Goal: Task Accomplishment & Management: Manage account settings

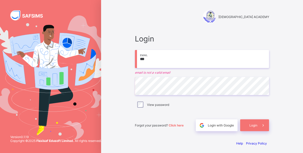
type input "**********"
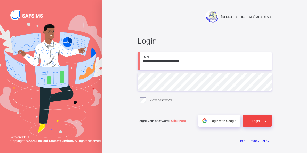
click at [258, 121] on span "Login" at bounding box center [256, 121] width 8 height 4
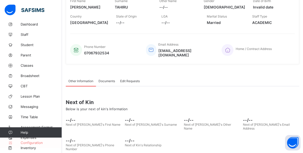
scroll to position [112, 0]
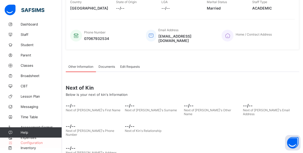
click at [35, 142] on span "Configuration" at bounding box center [41, 143] width 41 height 4
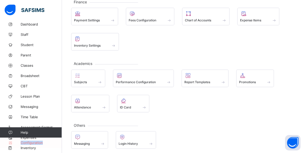
scroll to position [97, 0]
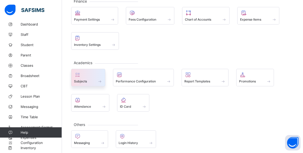
click at [86, 79] on span "Subjects" at bounding box center [80, 81] width 13 height 4
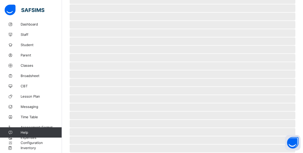
click at [86, 79] on span "‌" at bounding box center [183, 83] width 226 height 8
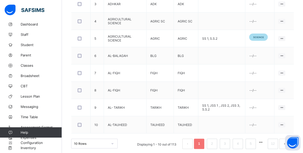
scroll to position [204, 0]
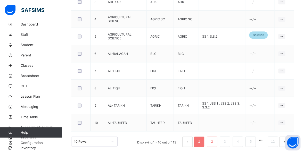
click at [214, 140] on link "2" at bounding box center [211, 141] width 5 height 7
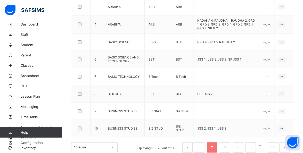
scroll to position [204, 0]
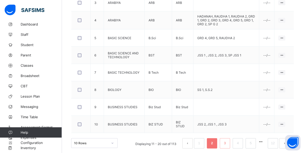
click at [227, 141] on link "3" at bounding box center [224, 143] width 5 height 7
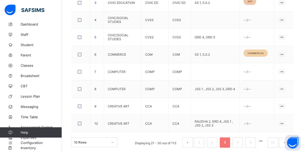
scroll to position [204, 0]
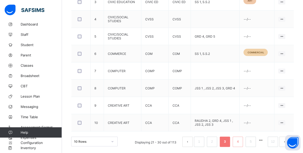
click at [240, 140] on link "4" at bounding box center [237, 141] width 5 height 7
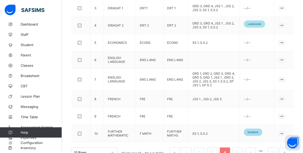
scroll to position [217, 0]
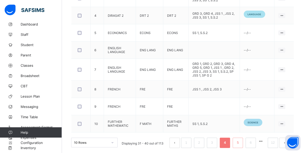
click at [240, 140] on link "5" at bounding box center [237, 142] width 5 height 7
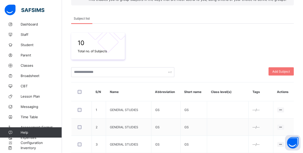
scroll to position [56, 0]
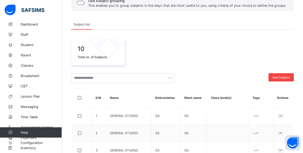
click at [290, 76] on span "Add Subject" at bounding box center [281, 78] width 18 height 4
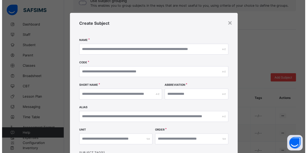
scroll to position [54, 0]
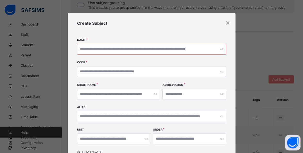
click at [191, 49] on input "text" at bounding box center [151, 49] width 149 height 11
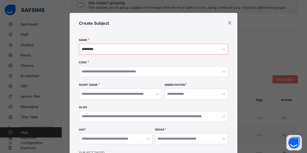
type input "*********"
click at [146, 71] on input "text" at bounding box center [153, 71] width 149 height 11
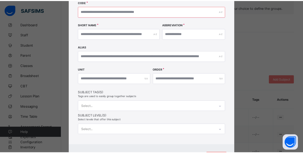
scroll to position [87, 0]
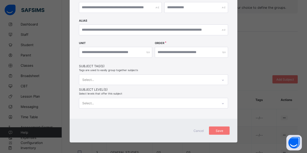
click at [199, 129] on span "Cancel" at bounding box center [198, 131] width 12 height 4
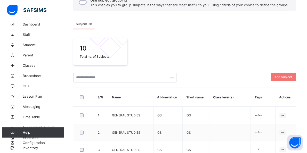
scroll to position [56, 0]
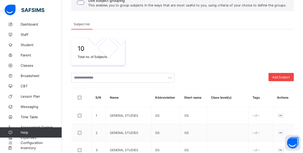
click at [284, 76] on span "Add Subject" at bounding box center [281, 77] width 18 height 4
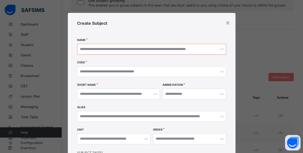
click at [190, 48] on input "text" at bounding box center [151, 49] width 149 height 11
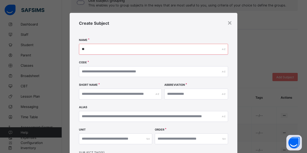
type input "*"
type input "*********"
click at [211, 69] on input "text" at bounding box center [153, 71] width 149 height 11
click at [135, 93] on input "text" at bounding box center [120, 94] width 83 height 11
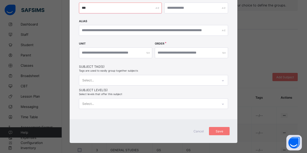
scroll to position [87, 0]
type input "***"
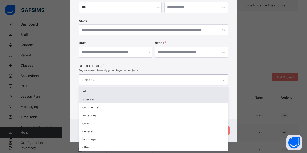
click at [81, 101] on div "science" at bounding box center [153, 99] width 148 height 8
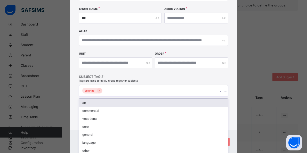
scroll to position [88, 0]
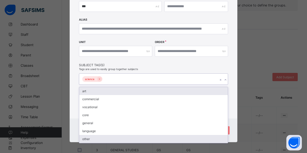
click at [226, 136] on div "other" at bounding box center [153, 139] width 148 height 8
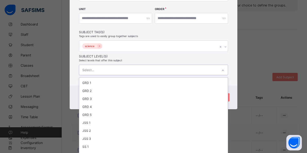
scroll to position [54, 0]
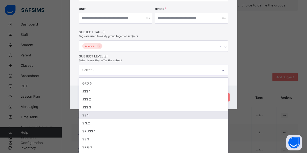
click at [89, 111] on div "SS 1" at bounding box center [153, 115] width 148 height 8
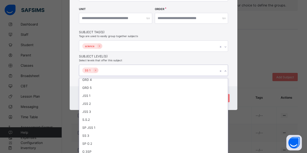
scroll to position [46, 0]
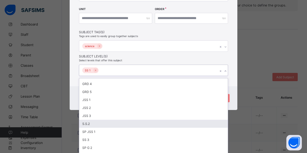
click at [95, 120] on div "S.S.2" at bounding box center [153, 124] width 148 height 8
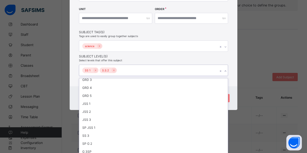
scroll to position [39, 0]
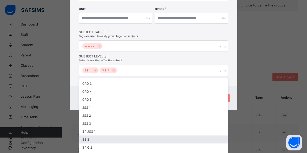
click at [92, 136] on div "SS 3" at bounding box center [153, 140] width 148 height 8
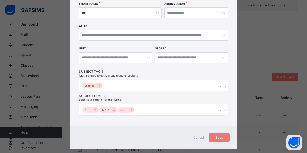
scroll to position [80, 0]
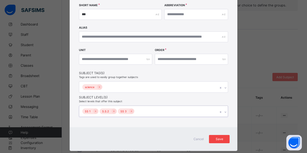
click at [223, 138] on span "Save" at bounding box center [219, 139] width 13 height 4
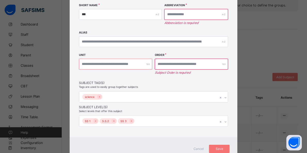
click at [150, 63] on input "number" at bounding box center [115, 64] width 73 height 11
click at [219, 63] on input "number" at bounding box center [191, 64] width 73 height 11
click at [222, 63] on div at bounding box center [191, 64] width 73 height 11
click at [196, 62] on input "number" at bounding box center [191, 64] width 73 height 11
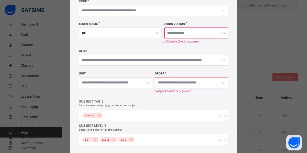
scroll to position [59, 0]
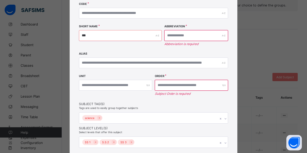
click at [132, 36] on input "***" at bounding box center [120, 35] width 83 height 11
click at [154, 35] on input "***" at bounding box center [120, 35] width 83 height 11
click at [218, 35] on input "text" at bounding box center [196, 35] width 64 height 11
click at [188, 35] on input "text" at bounding box center [196, 35] width 64 height 11
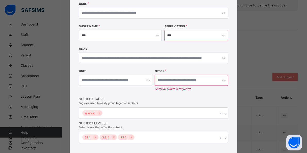
type input "***"
click at [222, 36] on div "***" at bounding box center [196, 35] width 64 height 11
click at [204, 78] on input "number" at bounding box center [191, 80] width 73 height 11
click at [186, 80] on input "number" at bounding box center [191, 80] width 73 height 11
click at [135, 82] on input "number" at bounding box center [115, 80] width 73 height 11
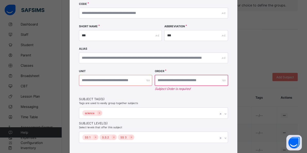
click at [140, 80] on input "number" at bounding box center [115, 80] width 73 height 11
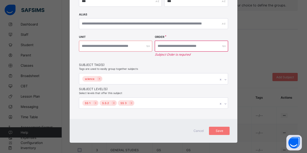
scroll to position [93, 0]
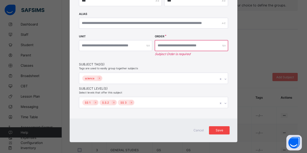
click at [225, 129] on div "Save" at bounding box center [219, 130] width 21 height 8
click at [224, 128] on div "Save" at bounding box center [219, 130] width 21 height 8
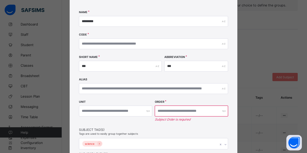
scroll to position [27, 0]
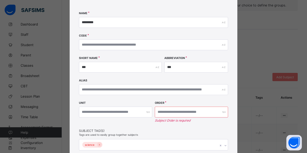
click at [217, 111] on input "number" at bounding box center [191, 112] width 73 height 11
click at [138, 113] on input "number" at bounding box center [115, 112] width 73 height 11
click at [138, 112] on input "number" at bounding box center [115, 112] width 73 height 11
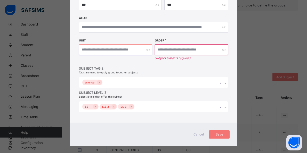
scroll to position [93, 0]
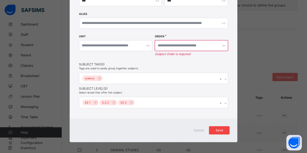
click at [222, 129] on span "Save" at bounding box center [219, 130] width 13 height 4
click at [224, 128] on div "Save" at bounding box center [219, 130] width 21 height 8
click at [225, 130] on div "Save" at bounding box center [219, 130] width 21 height 8
click at [205, 44] on input "number" at bounding box center [191, 45] width 73 height 11
click at [179, 43] on input "number" at bounding box center [191, 45] width 73 height 11
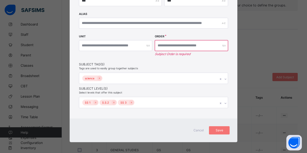
click at [198, 128] on span "Cancel" at bounding box center [198, 130] width 12 height 4
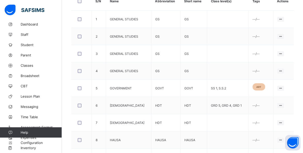
scroll to position [154, 0]
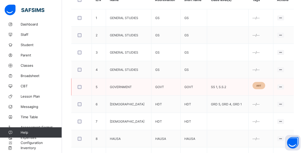
click at [226, 86] on td "SS 1, S.S.2" at bounding box center [228, 86] width 42 height 17
click at [217, 87] on td "SS 1, S.S.2" at bounding box center [228, 86] width 42 height 17
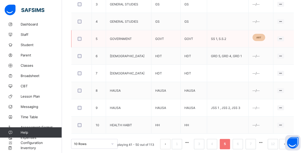
scroll to position [204, 0]
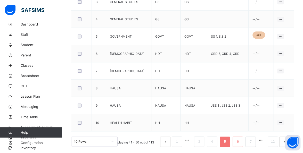
click at [240, 140] on link "6" at bounding box center [237, 141] width 5 height 7
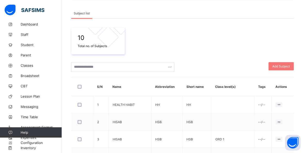
scroll to position [66, 0]
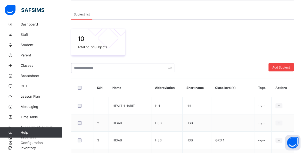
click at [288, 67] on span "Add Subject" at bounding box center [281, 67] width 18 height 4
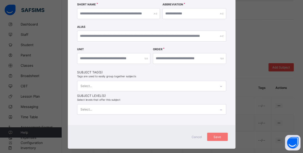
scroll to position [80, 0]
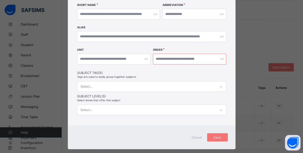
click at [199, 60] on input "number" at bounding box center [189, 59] width 73 height 11
click at [96, 57] on input "number" at bounding box center [113, 59] width 73 height 11
click at [204, 58] on input "number" at bounding box center [189, 59] width 73 height 11
click at [144, 98] on div "Create Subject Name Code Short Name Abbreviation Alias Unit Order Subject Tag(s…" at bounding box center [152, 29] width 168 height 193
click at [221, 60] on div at bounding box center [189, 59] width 73 height 11
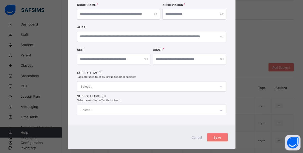
click at [221, 59] on div at bounding box center [189, 59] width 73 height 11
click at [220, 60] on div at bounding box center [189, 59] width 73 height 11
click at [220, 56] on input "number" at bounding box center [189, 59] width 73 height 11
click at [219, 59] on div at bounding box center [189, 59] width 73 height 11
drag, startPoint x: 219, startPoint y: 58, endPoint x: 173, endPoint y: 36, distance: 51.4
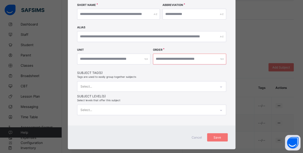
click at [173, 36] on div "Create Subject Name Code Short Name Abbreviation Alias Unit Order Subject Tag(s…" at bounding box center [152, 29] width 168 height 193
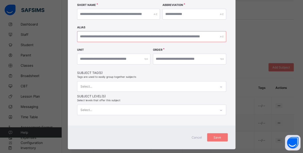
click at [173, 36] on input "text" at bounding box center [151, 36] width 149 height 11
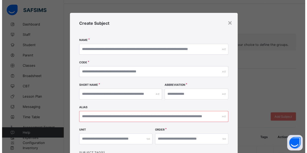
scroll to position [0, 0]
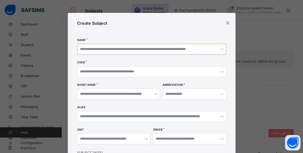
click at [164, 50] on input "text" at bounding box center [151, 49] width 149 height 11
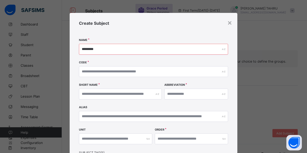
type input "*********"
drag, startPoint x: 131, startPoint y: 72, endPoint x: 123, endPoint y: 93, distance: 22.7
click at [123, 93] on div "Create Subject Name ********* Code Short Name Abbreviation Alias Unit Order Sub…" at bounding box center [154, 109] width 168 height 193
click at [123, 93] on input "text" at bounding box center [120, 94] width 83 height 11
click at [124, 90] on input "***" at bounding box center [120, 94] width 83 height 11
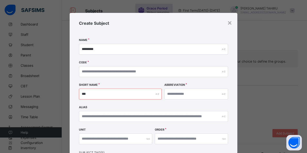
type input "***"
click at [190, 94] on input "text" at bounding box center [196, 94] width 64 height 11
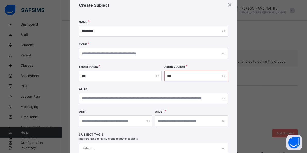
scroll to position [8, 0]
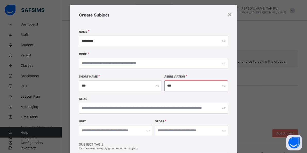
type input "***"
click at [222, 63] on div at bounding box center [153, 63] width 149 height 11
click at [221, 131] on div at bounding box center [191, 130] width 73 height 11
click at [220, 130] on div at bounding box center [191, 130] width 73 height 11
click at [187, 131] on input "number" at bounding box center [191, 130] width 73 height 11
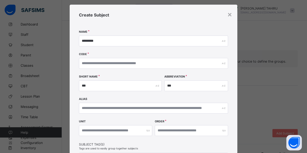
click at [221, 130] on div at bounding box center [191, 130] width 73 height 11
type input "*"
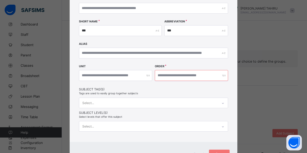
scroll to position [65, 0]
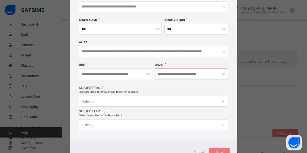
type input "**"
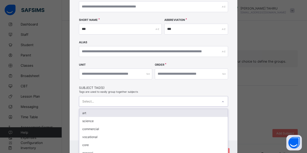
scroll to position [84, 0]
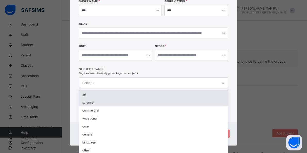
click at [81, 104] on div "science" at bounding box center [153, 102] width 148 height 8
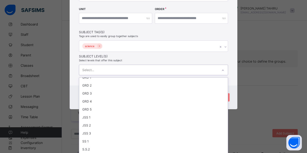
scroll to position [54, 0]
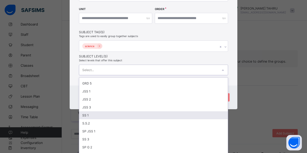
click at [81, 111] on div "SS 1" at bounding box center [153, 115] width 148 height 8
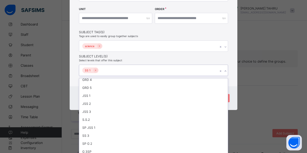
scroll to position [46, 0]
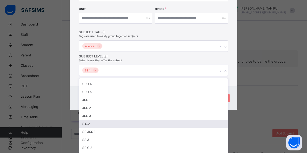
click at [82, 121] on div "S.S.2" at bounding box center [153, 124] width 148 height 8
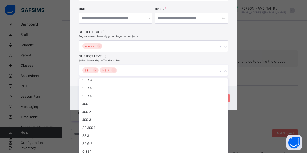
scroll to position [39, 0]
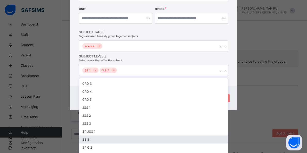
click at [84, 136] on div "SS 3" at bounding box center [153, 140] width 148 height 8
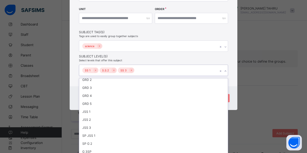
scroll to position [31, 0]
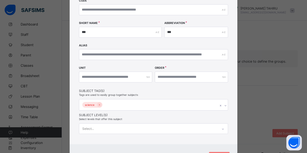
scroll to position [61, 0]
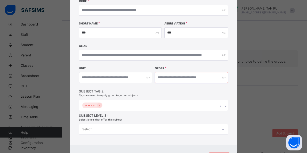
click at [218, 77] on input "**" at bounding box center [191, 77] width 73 height 11
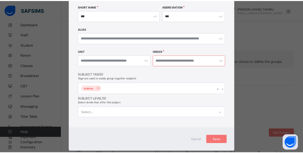
scroll to position [83, 0]
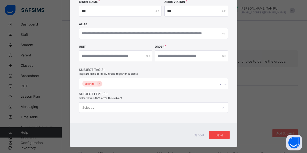
click at [222, 133] on span "Save" at bounding box center [219, 135] width 13 height 4
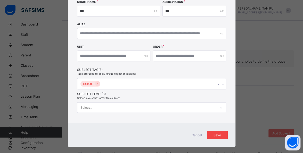
click at [222, 133] on span "Save" at bounding box center [217, 135] width 13 height 4
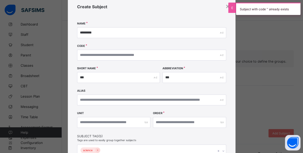
scroll to position [0, 0]
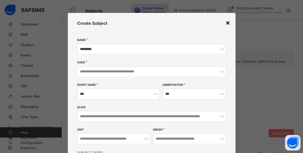
click at [228, 24] on div "×" at bounding box center [227, 22] width 5 height 9
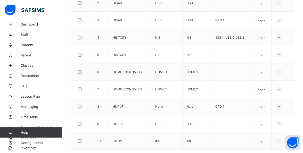
scroll to position [204, 0]
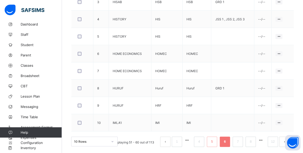
click at [214, 140] on link "5" at bounding box center [211, 141] width 5 height 7
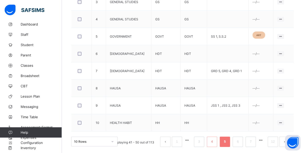
click at [214, 140] on link "4" at bounding box center [211, 141] width 5 height 7
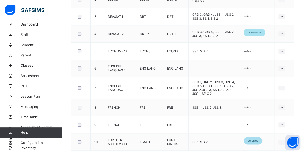
scroll to position [217, 0]
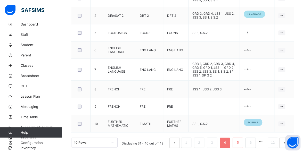
click at [240, 140] on link "5" at bounding box center [237, 142] width 5 height 7
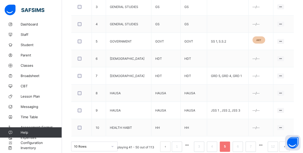
scroll to position [204, 0]
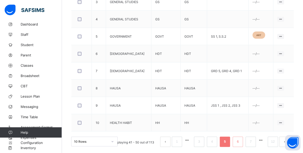
click at [240, 140] on link "6" at bounding box center [237, 141] width 5 height 7
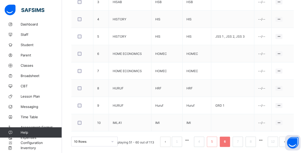
click at [214, 140] on link "5" at bounding box center [211, 141] width 5 height 7
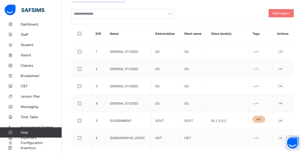
scroll to position [118, 0]
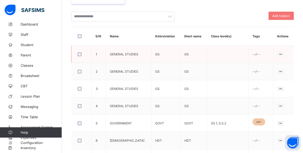
click at [115, 56] on td "GENERAL STUDIES" at bounding box center [128, 54] width 45 height 17
click at [121, 49] on td "GENERAL STUDIES" at bounding box center [128, 54] width 45 height 17
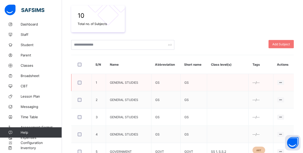
scroll to position [89, 0]
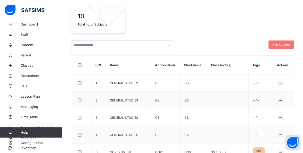
click at [288, 63] on th "Actions" at bounding box center [283, 65] width 21 height 19
click at [290, 43] on span "Add Subject" at bounding box center [281, 45] width 18 height 4
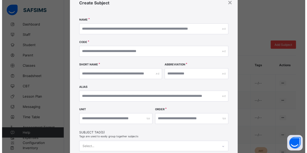
scroll to position [15, 0]
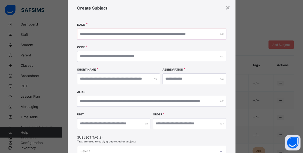
click at [84, 33] on input "text" at bounding box center [151, 34] width 149 height 11
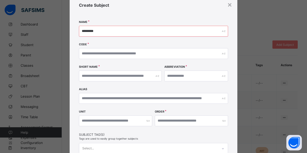
scroll to position [22, 0]
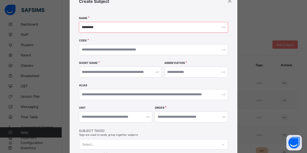
type input "*********"
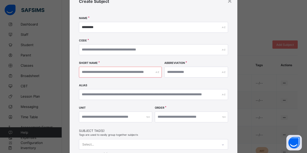
click at [156, 72] on div at bounding box center [120, 72] width 83 height 11
type input "***"
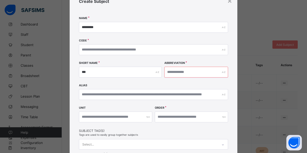
click at [199, 72] on input "text" at bounding box center [196, 72] width 64 height 11
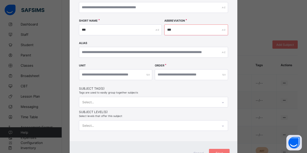
scroll to position [70, 0]
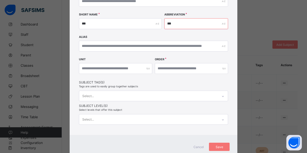
type input "***"
click at [189, 69] on input "number" at bounding box center [191, 68] width 73 height 11
type input "*"
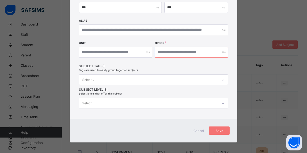
type input "**"
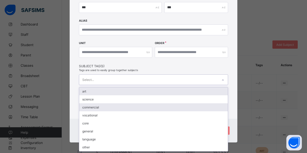
click at [84, 103] on div "commercial" at bounding box center [153, 107] width 148 height 8
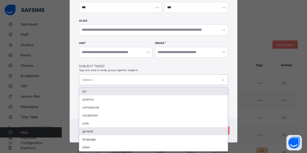
click at [82, 127] on div "general" at bounding box center [153, 131] width 148 height 8
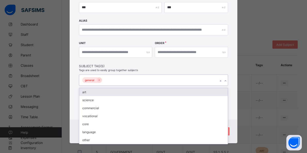
click at [223, 80] on div at bounding box center [225, 81] width 5 height 8
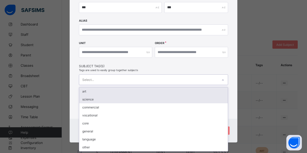
click at [81, 98] on div "science" at bounding box center [153, 99] width 148 height 8
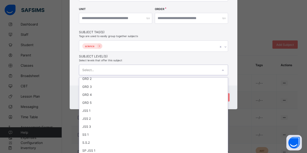
scroll to position [54, 0]
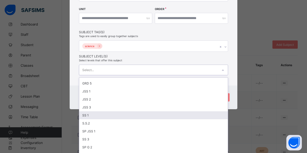
click at [82, 111] on div "SS 1" at bounding box center [153, 115] width 148 height 8
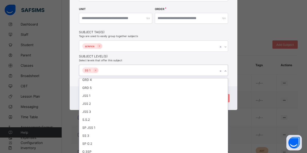
scroll to position [46, 0]
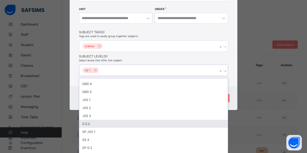
click at [81, 120] on div "S.S.2" at bounding box center [153, 124] width 148 height 8
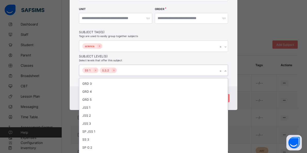
scroll to position [122, 0]
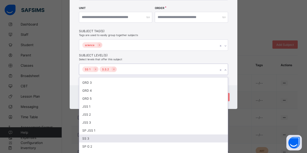
click at [81, 135] on div "SS 3" at bounding box center [153, 139] width 148 height 8
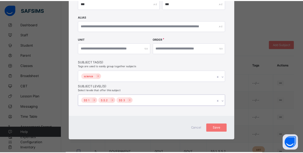
scroll to position [89, 0]
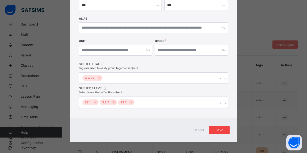
click at [225, 127] on div "Save" at bounding box center [219, 130] width 21 height 8
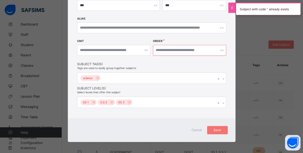
click at [207, 49] on input "**" at bounding box center [189, 50] width 73 height 11
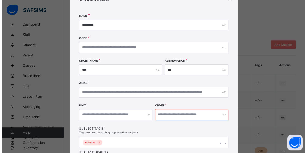
scroll to position [23, 0]
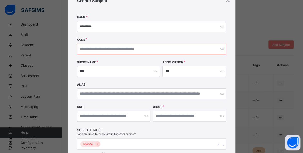
click at [218, 47] on input "text" at bounding box center [151, 49] width 149 height 11
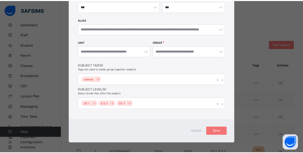
scroll to position [89, 0]
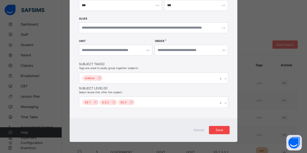
type input "***"
click at [220, 129] on span "Save" at bounding box center [219, 130] width 13 height 4
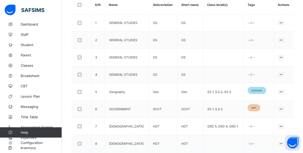
scroll to position [151, 0]
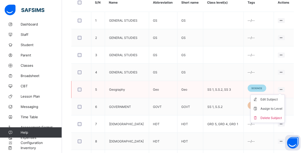
click at [283, 95] on ul "Edit Subject Assign to Level Delete Subject" at bounding box center [267, 109] width 34 height 28
click at [281, 107] on div "Assign to Level" at bounding box center [271, 108] width 22 height 5
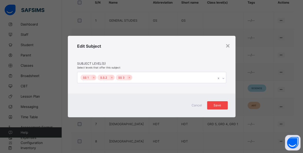
click at [221, 107] on div "Save" at bounding box center [217, 105] width 21 height 8
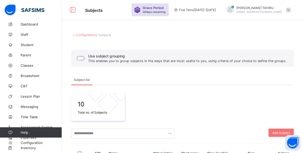
scroll to position [0, 0]
click at [73, 8] on icon at bounding box center [72, 10] width 9 height 7
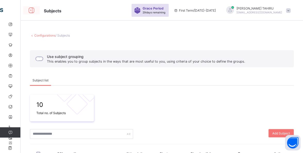
click at [30, 10] on icon at bounding box center [31, 10] width 9 height 7
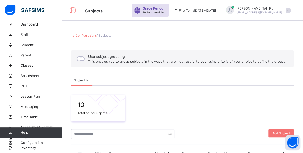
click at [109, 35] on span "/ Subjects" at bounding box center [104, 36] width 14 height 4
click at [88, 35] on link "Configurations" at bounding box center [86, 36] width 21 height 4
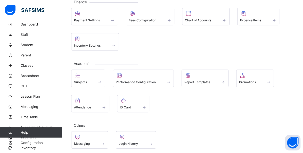
scroll to position [97, 0]
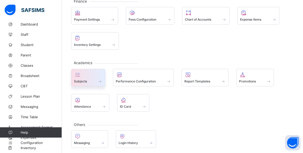
click at [88, 75] on div at bounding box center [88, 75] width 28 height 6
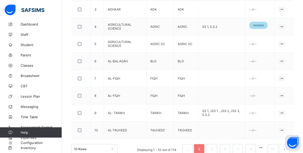
scroll to position [204, 0]
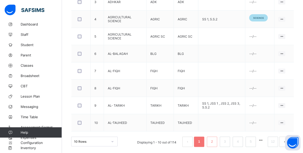
click at [214, 140] on link "2" at bounding box center [211, 141] width 5 height 7
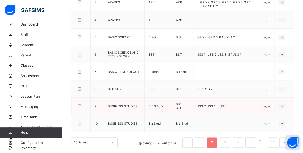
click at [121, 104] on td "BUSINESS STUDIES" at bounding box center [124, 106] width 41 height 17
click at [285, 111] on ul "Edit Subject Assign to Level Delete Subject" at bounding box center [268, 125] width 34 height 28
click at [284, 104] on icon at bounding box center [281, 106] width 4 height 4
click at [285, 111] on ul "Edit Subject Assign to Level Delete Subject" at bounding box center [268, 125] width 34 height 28
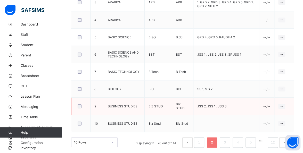
click at [224, 102] on td "JSS 2, JSS 1 , JSS 3" at bounding box center [226, 106] width 66 height 17
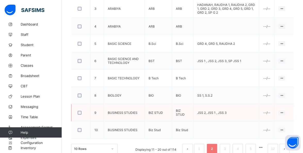
scroll to position [196, 0]
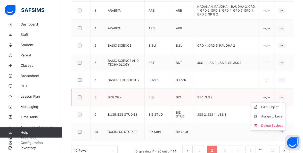
click at [284, 95] on icon at bounding box center [281, 97] width 4 height 4
click at [283, 114] on div "Assign to Level" at bounding box center [272, 116] width 22 height 5
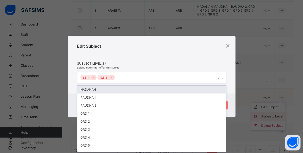
scroll to position [0, 0]
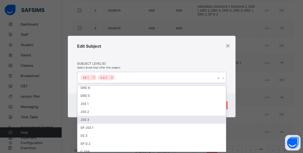
click at [129, 125] on div "SP JSS 1" at bounding box center [151, 128] width 148 height 8
click at [130, 123] on div "JSS 3" at bounding box center [151, 120] width 148 height 8
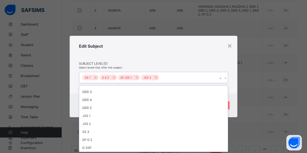
scroll to position [34, 0]
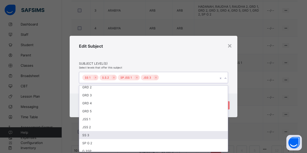
click at [91, 132] on div "SS 3" at bounding box center [153, 135] width 148 height 8
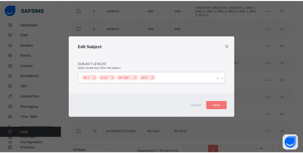
scroll to position [0, 0]
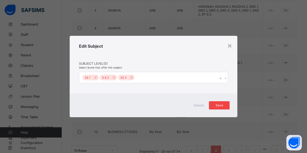
click at [223, 106] on span "Save" at bounding box center [219, 105] width 13 height 4
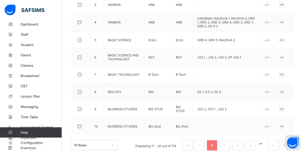
scroll to position [204, 0]
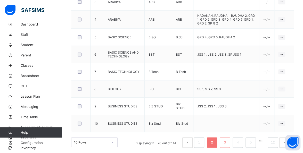
click at [227, 140] on link "3" at bounding box center [224, 142] width 5 height 7
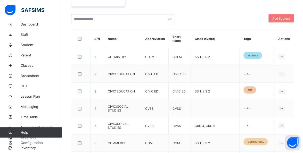
scroll to position [114, 0]
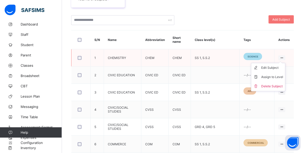
click at [284, 56] on icon at bounding box center [281, 58] width 4 height 4
click at [283, 76] on div "Assign to Level" at bounding box center [272, 76] width 22 height 5
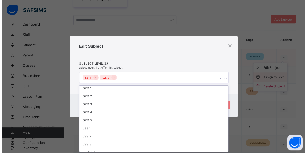
scroll to position [50, 0]
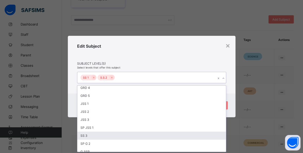
click at [86, 132] on div "SS 3" at bounding box center [151, 136] width 148 height 8
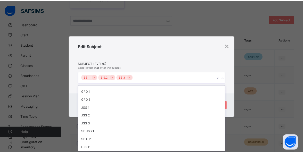
scroll to position [42, 0]
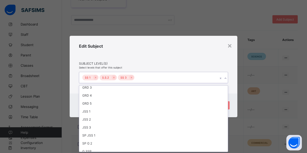
click at [218, 62] on span "Subject Level(s)" at bounding box center [153, 64] width 149 height 4
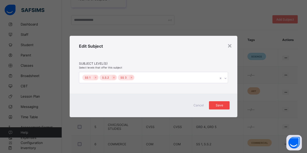
click at [223, 105] on span "Save" at bounding box center [219, 105] width 13 height 4
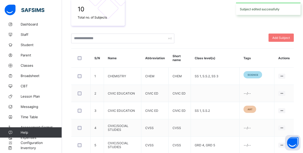
scroll to position [114, 0]
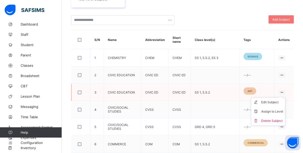
click at [284, 90] on icon at bounding box center [281, 92] width 4 height 4
click at [283, 109] on div "Assign to Level" at bounding box center [272, 111] width 22 height 5
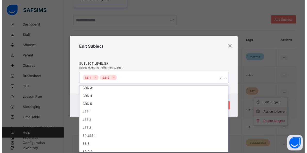
scroll to position [50, 0]
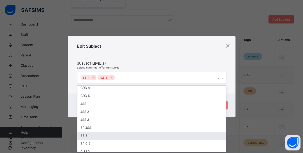
click at [89, 133] on div "SS 3" at bounding box center [151, 136] width 148 height 8
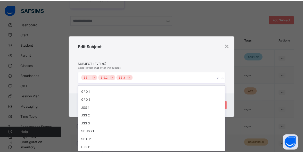
scroll to position [42, 0]
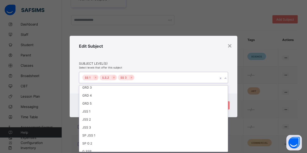
click at [228, 59] on div "Edit Subject Subject Level(s) Select levels that offer this subject option SS 3…" at bounding box center [154, 65] width 168 height 58
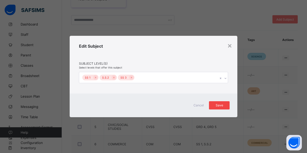
click at [222, 104] on span "Save" at bounding box center [219, 105] width 13 height 4
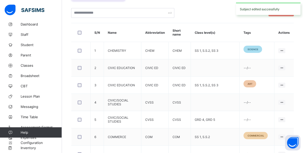
scroll to position [122, 0]
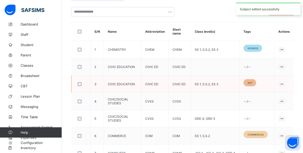
click at [252, 81] on span "art" at bounding box center [249, 82] width 5 height 3
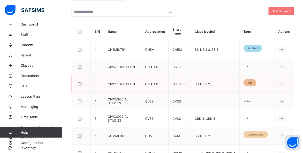
click at [252, 82] on span "art" at bounding box center [249, 82] width 5 height 3
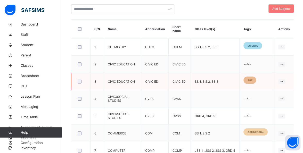
scroll to position [126, 0]
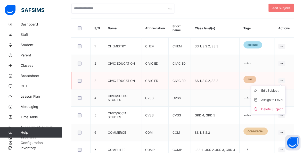
click at [285, 86] on ul "Edit Subject Assign to Level Delete Subject" at bounding box center [268, 100] width 34 height 28
click at [278, 88] on div "Edit Subject" at bounding box center [272, 90] width 22 height 5
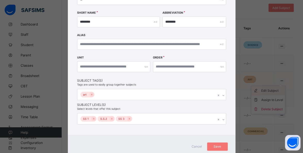
scroll to position [77, 0]
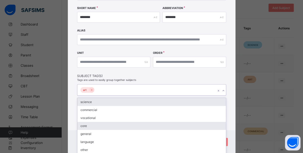
click at [84, 125] on div "core" at bounding box center [151, 126] width 148 height 8
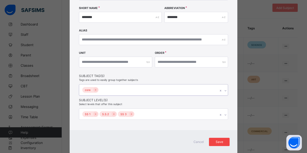
click at [222, 140] on span "Save" at bounding box center [219, 142] width 13 height 4
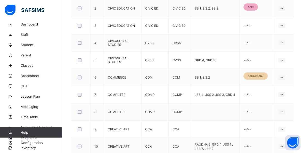
scroll to position [181, 0]
click at [284, 75] on icon at bounding box center [281, 77] width 4 height 4
click at [283, 94] on div "Assign to Level" at bounding box center [272, 96] width 22 height 5
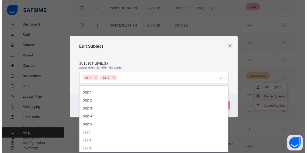
scroll to position [50, 0]
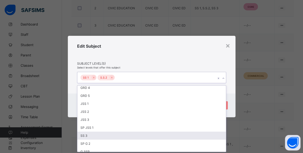
click at [93, 132] on div "SS 3" at bounding box center [151, 136] width 148 height 8
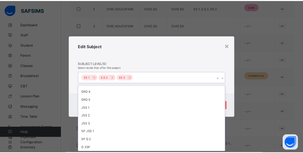
scroll to position [42, 0]
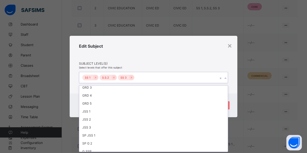
click at [226, 63] on span "Subject Level(s)" at bounding box center [153, 64] width 149 height 4
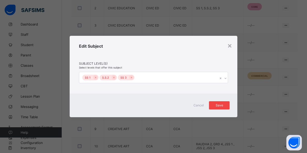
click at [226, 106] on div "Save" at bounding box center [219, 105] width 21 height 8
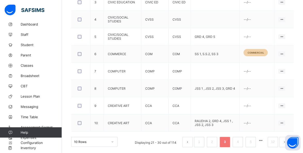
scroll to position [204, 0]
click at [285, 93] on ul "Edit Subject Assign to Level Delete Subject" at bounding box center [268, 107] width 34 height 28
click at [283, 105] on div "Assign to Level" at bounding box center [272, 107] width 22 height 5
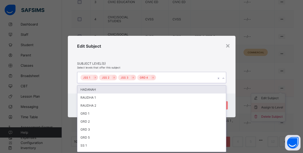
scroll to position [0, 0]
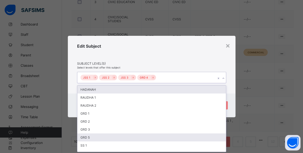
click at [94, 138] on div "GRD 5" at bounding box center [151, 138] width 148 height 8
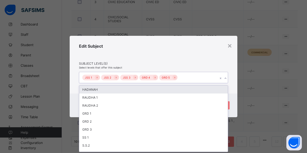
click at [221, 59] on div "Edit Subject" at bounding box center [153, 53] width 149 height 18
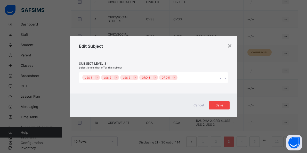
click at [223, 105] on span "Save" at bounding box center [219, 105] width 13 height 4
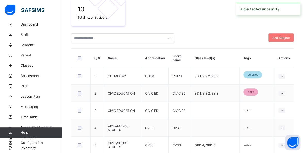
scroll to position [204, 0]
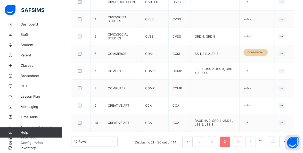
click at [240, 138] on link "4" at bounding box center [237, 141] width 5 height 7
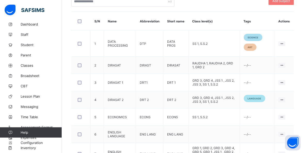
scroll to position [132, 0]
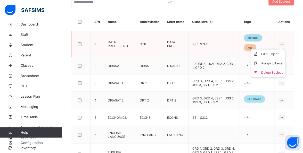
click at [285, 49] on ul "Edit Subject Assign to Level Delete Subject" at bounding box center [268, 63] width 34 height 28
click at [283, 61] on div "Assign to Level" at bounding box center [272, 63] width 22 height 5
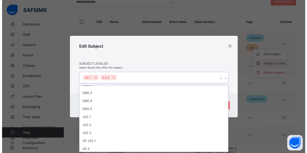
scroll to position [50, 0]
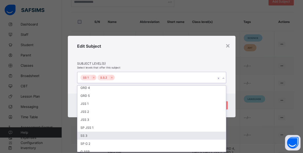
click at [94, 132] on div "SS 3" at bounding box center [151, 136] width 148 height 8
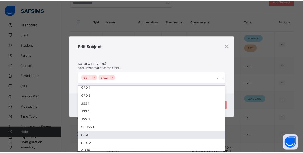
scroll to position [42, 0]
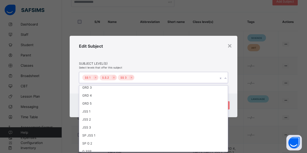
click at [223, 52] on div "Edit Subject" at bounding box center [153, 53] width 149 height 18
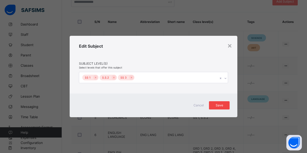
click at [225, 105] on span "Save" at bounding box center [219, 105] width 13 height 4
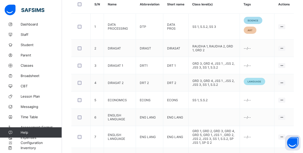
scroll to position [151, 0]
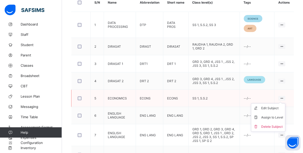
click at [284, 96] on icon at bounding box center [281, 98] width 4 height 4
click at [283, 115] on div "Assign to Level" at bounding box center [272, 117] width 22 height 5
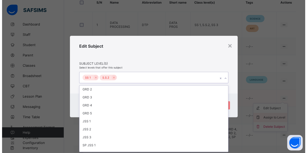
scroll to position [50, 0]
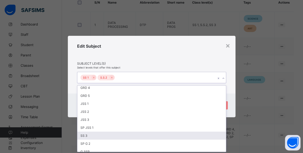
click at [88, 132] on div "SS 3" at bounding box center [151, 136] width 148 height 8
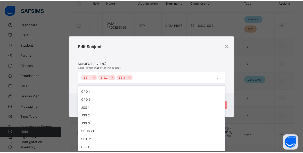
scroll to position [42, 0]
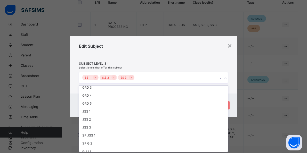
click at [219, 60] on div "Edit Subject" at bounding box center [153, 53] width 149 height 18
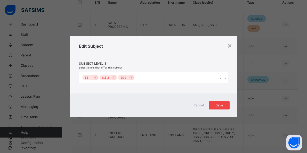
click at [227, 105] on div "Save" at bounding box center [219, 105] width 21 height 8
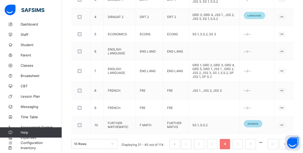
scroll to position [217, 0]
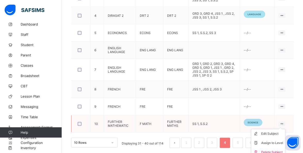
click at [284, 122] on icon at bounding box center [281, 124] width 4 height 4
click at [272, 140] on div "Assign to Level" at bounding box center [272, 142] width 22 height 5
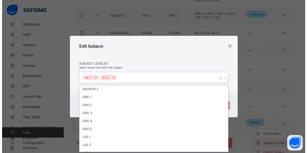
scroll to position [50, 0]
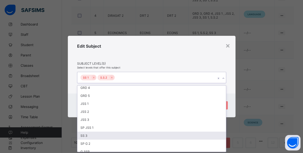
click at [96, 132] on div "SS 3" at bounding box center [151, 136] width 148 height 8
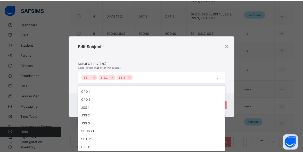
scroll to position [42, 0]
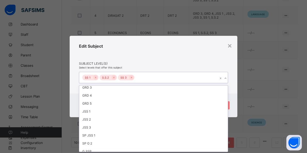
click at [220, 63] on span "Subject Level(s)" at bounding box center [153, 64] width 149 height 4
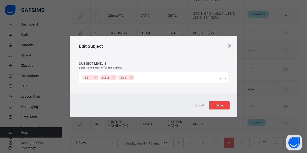
click at [229, 107] on div "Save" at bounding box center [219, 105] width 21 height 8
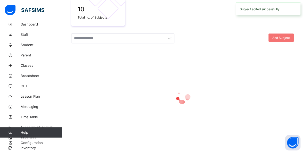
scroll to position [217, 0]
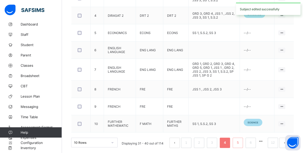
click at [240, 140] on link "5" at bounding box center [237, 142] width 5 height 7
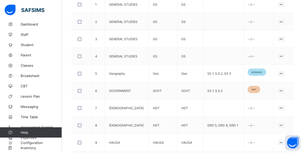
scroll to position [169, 0]
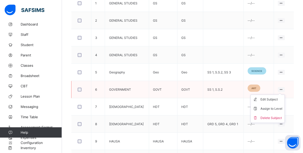
click at [284, 95] on ul "Edit Subject Assign to Level Delete Subject" at bounding box center [267, 109] width 34 height 28
click at [282, 106] on div "Assign to Level" at bounding box center [271, 108] width 22 height 5
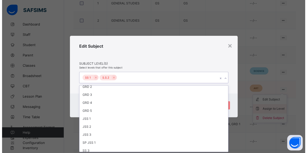
scroll to position [50, 0]
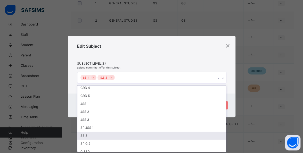
click at [94, 132] on div "SS 3" at bounding box center [151, 136] width 148 height 8
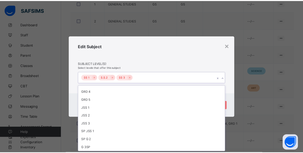
scroll to position [42, 0]
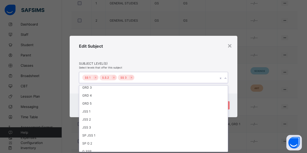
click at [221, 60] on div "Edit Subject" at bounding box center [153, 53] width 149 height 18
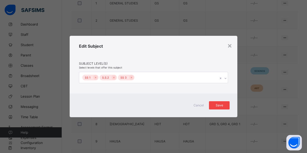
click at [227, 102] on div "Save" at bounding box center [219, 105] width 21 height 8
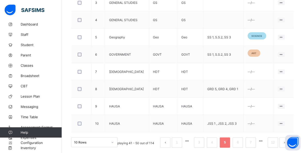
scroll to position [204, 0]
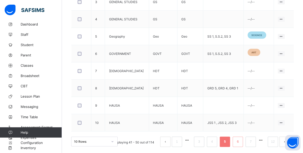
click at [240, 139] on link "6" at bounding box center [237, 141] width 5 height 7
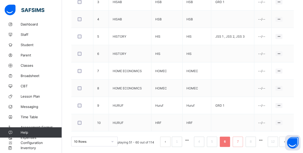
click at [240, 141] on link "7" at bounding box center [237, 141] width 5 height 7
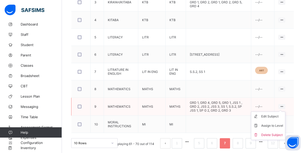
click at [284, 105] on icon at bounding box center [281, 107] width 4 height 4
click at [282, 123] on div "Assign to Level" at bounding box center [272, 125] width 22 height 5
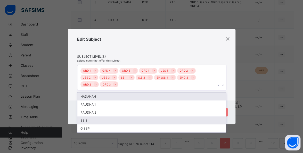
click at [113, 118] on div "SS 3" at bounding box center [151, 121] width 148 height 8
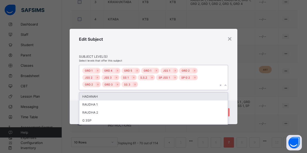
click at [233, 52] on div "Edit Subject Subject Level(s) Select levels that offer this subject option SS 3…" at bounding box center [154, 65] width 168 height 72
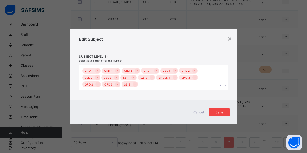
click at [224, 109] on div "Save" at bounding box center [219, 112] width 21 height 8
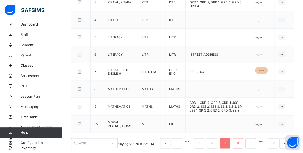
click at [240, 140] on link "8" at bounding box center [237, 143] width 5 height 7
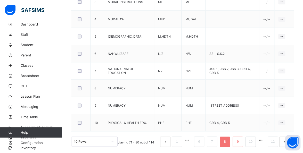
click at [240, 140] on link "9" at bounding box center [237, 141] width 5 height 7
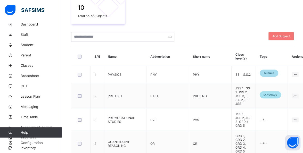
scroll to position [97, 0]
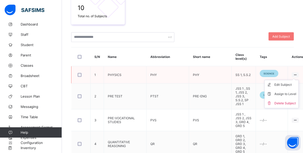
click at [293, 73] on icon at bounding box center [295, 75] width 4 height 4
click at [282, 92] on div "Assign to Level" at bounding box center [285, 94] width 22 height 5
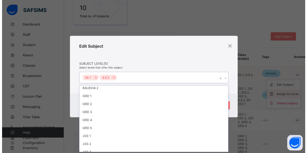
scroll to position [50, 0]
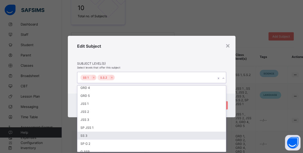
click at [92, 134] on div "SS 3" at bounding box center [151, 136] width 148 height 8
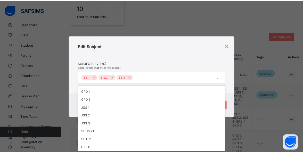
scroll to position [42, 0]
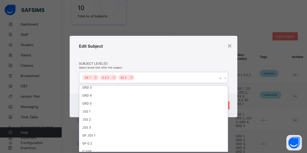
click at [214, 49] on div "Edit Subject" at bounding box center [153, 53] width 149 height 18
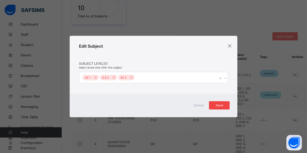
click at [226, 104] on div "Save" at bounding box center [219, 105] width 21 height 8
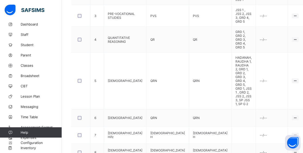
scroll to position [208, 0]
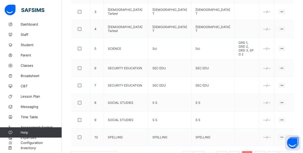
scroll to position [204, 0]
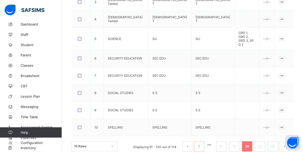
click at [201, 143] on link "1" at bounding box center [198, 146] width 5 height 7
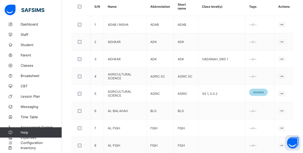
scroll to position [145, 0]
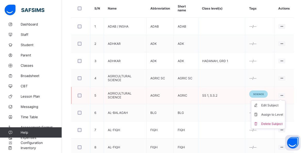
click at [284, 94] on icon at bounding box center [281, 96] width 4 height 4
click at [281, 114] on div "Assign to Level" at bounding box center [272, 114] width 22 height 5
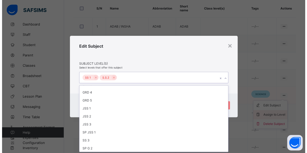
scroll to position [50, 0]
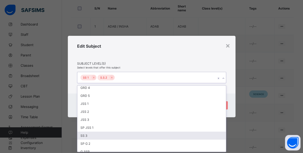
click at [93, 134] on div "SS 3" at bounding box center [151, 136] width 148 height 8
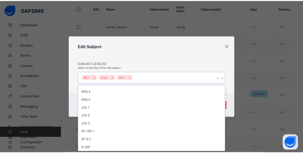
scroll to position [42, 0]
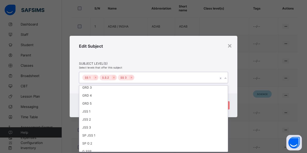
click at [205, 48] on div "Edit Subject" at bounding box center [153, 53] width 149 height 18
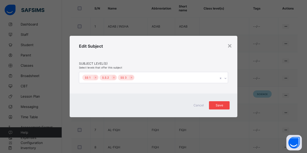
click at [226, 103] on div "Save" at bounding box center [219, 105] width 21 height 8
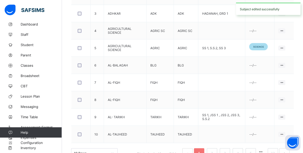
scroll to position [204, 0]
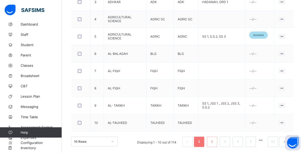
click at [214, 140] on link "2" at bounding box center [211, 141] width 5 height 7
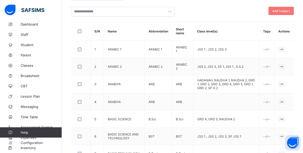
scroll to position [119, 0]
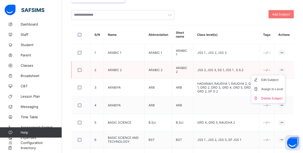
click at [285, 75] on ul "Edit Subject Assign to Level Delete Subject" at bounding box center [268, 89] width 34 height 28
click at [283, 87] on div "Assign to Level" at bounding box center [272, 89] width 22 height 5
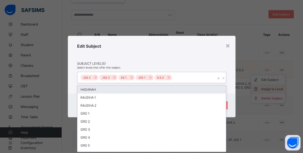
scroll to position [0, 0]
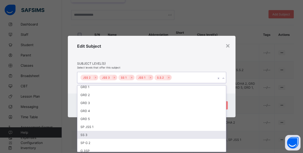
click at [89, 133] on div "SS 3" at bounding box center [151, 135] width 148 height 8
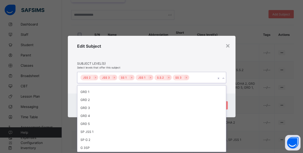
scroll to position [19, 0]
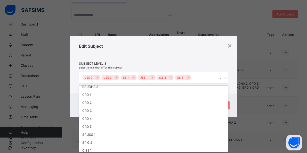
click at [226, 58] on div "Edit Subject" at bounding box center [153, 53] width 149 height 18
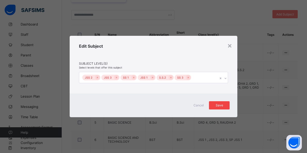
click at [224, 105] on span "Save" at bounding box center [219, 105] width 13 height 4
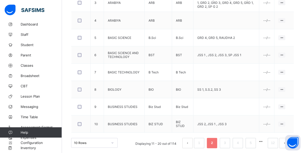
scroll to position [204, 0]
click at [227, 140] on link "3" at bounding box center [224, 142] width 5 height 7
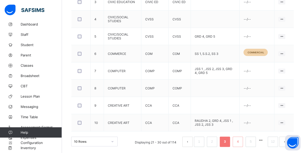
click at [240, 140] on link "4" at bounding box center [237, 141] width 5 height 7
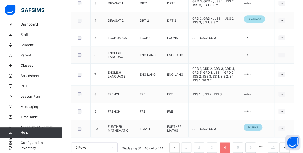
scroll to position [214, 0]
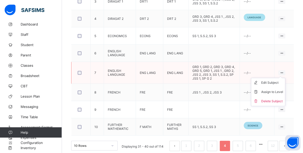
click at [284, 71] on icon at bounding box center [281, 73] width 4 height 4
click at [277, 89] on div "Assign to Level" at bounding box center [272, 91] width 22 height 5
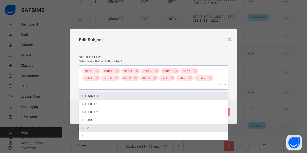
click at [92, 124] on div "SS 3" at bounding box center [153, 128] width 148 height 8
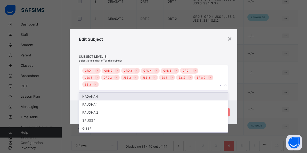
click at [232, 64] on div "Edit Subject Subject Level(s) Select levels that offer this subject option SS 3…" at bounding box center [154, 65] width 168 height 72
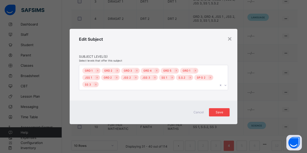
click at [223, 110] on span "Save" at bounding box center [219, 112] width 13 height 4
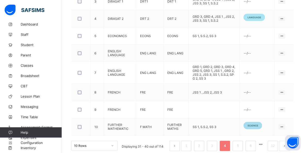
scroll to position [217, 0]
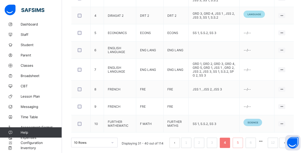
click at [240, 140] on link "5" at bounding box center [237, 142] width 5 height 7
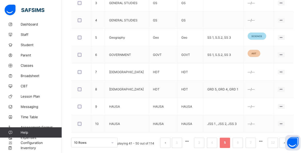
scroll to position [204, 0]
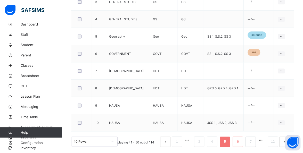
click at [240, 138] on link "6" at bounding box center [237, 141] width 5 height 7
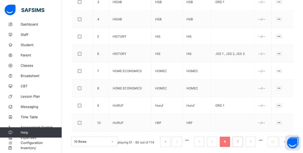
click at [240, 140] on link "7" at bounding box center [237, 141] width 5 height 7
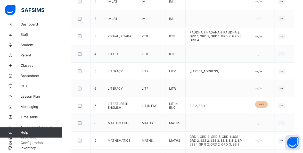
scroll to position [169, 0]
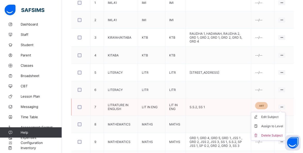
click at [284, 112] on ul "Edit Subject Assign to Level Delete Subject" at bounding box center [268, 126] width 34 height 28
click at [279, 124] on div "Assign to Level" at bounding box center [272, 126] width 22 height 5
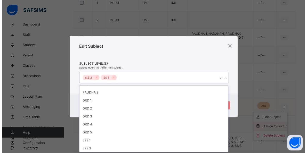
scroll to position [50, 0]
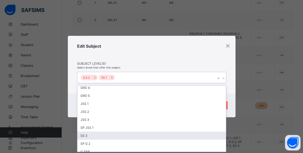
click at [90, 133] on div "SS 3" at bounding box center [151, 136] width 148 height 8
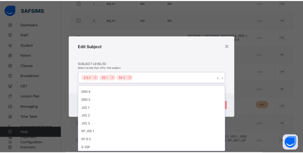
scroll to position [42, 0]
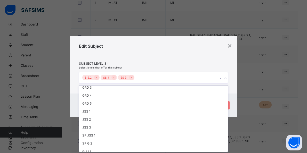
click at [236, 78] on div "Edit Subject Subject Level(s) Select levels that offer this subject option SS 3…" at bounding box center [154, 65] width 168 height 58
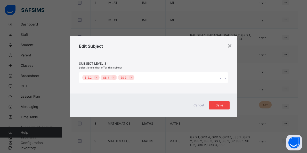
click at [227, 103] on div "Save" at bounding box center [219, 105] width 21 height 8
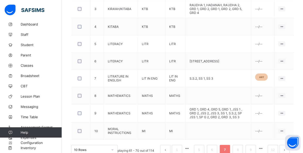
scroll to position [204, 0]
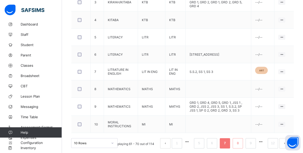
click at [240, 140] on link "8" at bounding box center [237, 143] width 5 height 7
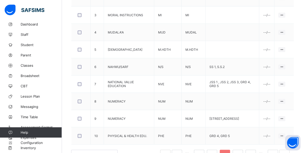
scroll to position [192, 0]
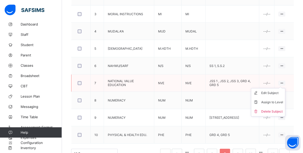
click at [285, 88] on ul "Edit Subject Assign to Level Delete Subject" at bounding box center [268, 102] width 34 height 28
click at [283, 101] on div "Assign to Level" at bounding box center [272, 102] width 22 height 5
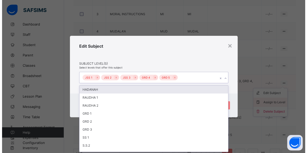
scroll to position [0, 0]
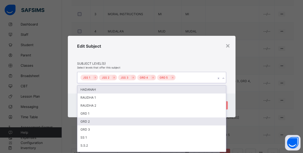
click at [89, 118] on div "GRD 2" at bounding box center [151, 122] width 148 height 8
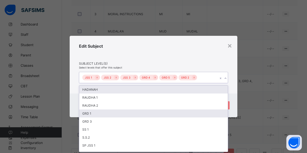
click at [93, 114] on div "GRD 1" at bounding box center [153, 114] width 148 height 8
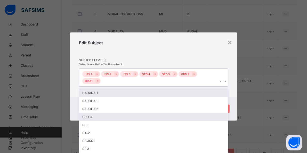
click at [95, 116] on div "GRD 3" at bounding box center [153, 117] width 148 height 8
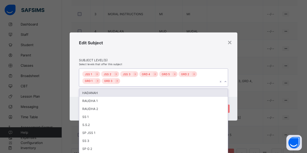
scroll to position [2, 0]
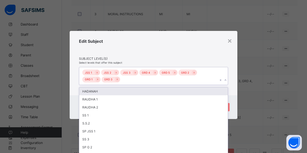
click at [245, 90] on div "× Edit Subject Subject Level(s) Select levels that offer this subject option GR…" at bounding box center [153, 76] width 307 height 153
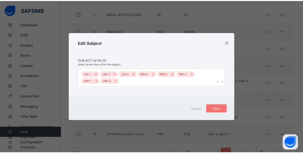
scroll to position [0, 0]
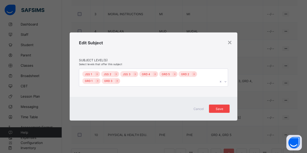
click at [225, 106] on div "Save" at bounding box center [219, 109] width 21 height 8
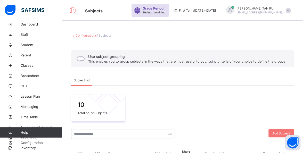
click at [91, 36] on link "Configurations" at bounding box center [86, 36] width 21 height 4
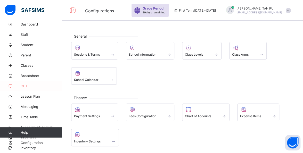
click at [32, 86] on span "CBT" at bounding box center [41, 86] width 41 height 4
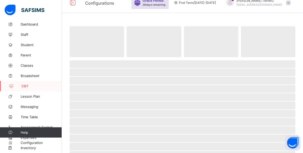
scroll to position [8, 0]
click at [30, 85] on span "CBT" at bounding box center [41, 86] width 40 height 4
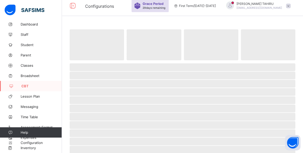
scroll to position [0, 0]
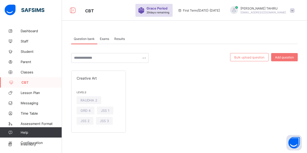
click at [105, 40] on span "Exams" at bounding box center [104, 39] width 9 height 4
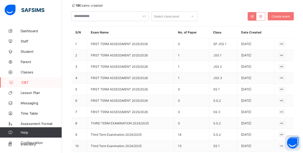
scroll to position [53, 0]
click at [142, 110] on span "FIRST TERM ASSESSMENT 2025/2026" at bounding box center [119, 112] width 57 height 4
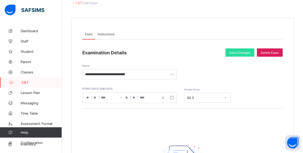
scroll to position [33, 0]
click at [26, 83] on span "CBT" at bounding box center [41, 82] width 40 height 4
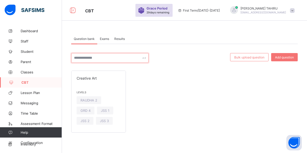
click at [144, 58] on div at bounding box center [109, 58] width 77 height 10
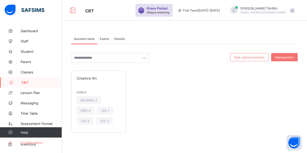
click at [46, 142] on span "Configuration" at bounding box center [41, 143] width 41 height 4
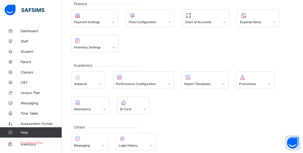
scroll to position [97, 0]
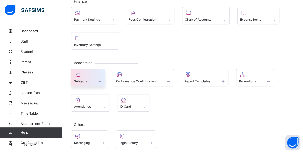
click at [93, 78] on span at bounding box center [88, 78] width 28 height 1
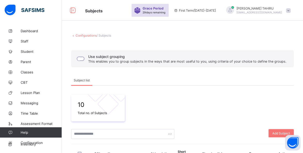
click at [86, 34] on link "Configurations" at bounding box center [86, 36] width 21 height 4
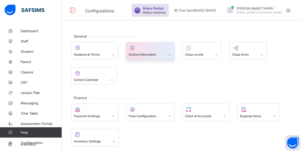
click at [150, 51] on span at bounding box center [150, 51] width 43 height 1
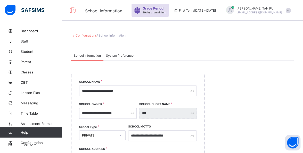
click at [94, 36] on link "Configurations" at bounding box center [86, 36] width 21 height 4
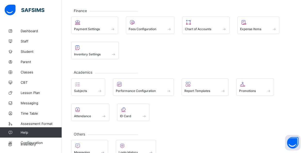
scroll to position [97, 0]
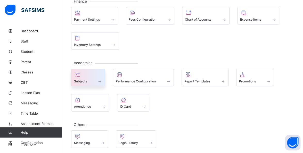
click at [79, 79] on span "Subjects" at bounding box center [80, 81] width 13 height 4
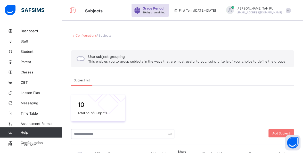
click at [86, 35] on link "Configurations" at bounding box center [86, 36] width 21 height 4
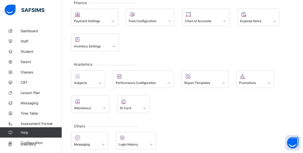
scroll to position [97, 0]
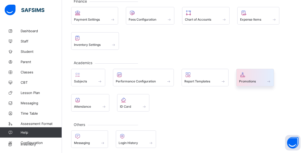
click at [246, 79] on div "Promotions" at bounding box center [255, 81] width 32 height 4
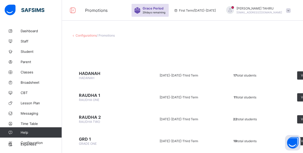
click at [87, 35] on link "Configurations" at bounding box center [86, 36] width 21 height 4
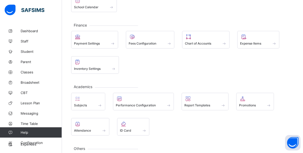
scroll to position [97, 0]
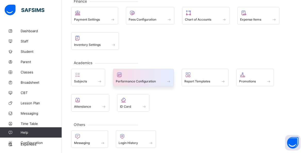
click at [142, 81] on span "Performance Configuration" at bounding box center [136, 81] width 40 height 4
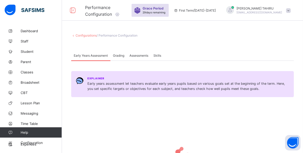
click at [85, 36] on link "Configurations" at bounding box center [86, 36] width 21 height 4
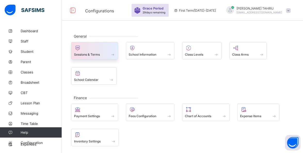
click at [89, 54] on span "Sessions & Terms" at bounding box center [87, 55] width 26 height 4
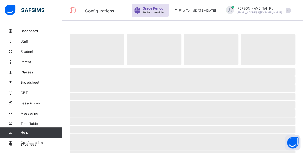
click at [89, 54] on span "‌" at bounding box center [97, 49] width 54 height 31
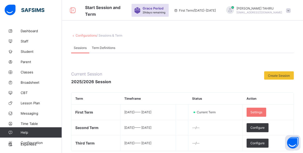
click at [86, 52] on div "Sessions" at bounding box center [80, 48] width 18 height 10
click at [93, 36] on link "Configurations" at bounding box center [86, 36] width 21 height 4
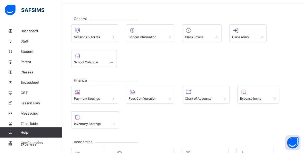
scroll to position [23, 0]
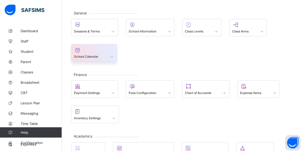
click at [104, 54] on div "School Calendar" at bounding box center [94, 56] width 40 height 4
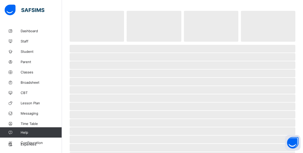
click at [104, 54] on span "‌" at bounding box center [183, 57] width 226 height 8
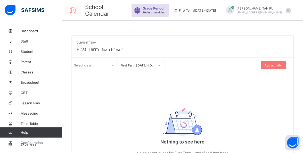
click at [71, 11] on icon at bounding box center [72, 10] width 9 height 7
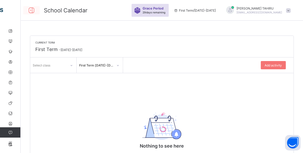
click at [32, 10] on icon at bounding box center [31, 10] width 9 height 7
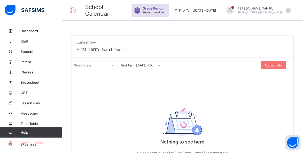
click at [36, 141] on span "Configuration" at bounding box center [41, 143] width 41 height 4
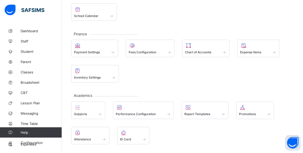
scroll to position [97, 0]
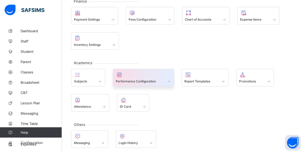
click at [138, 80] on span "Performance Configuration" at bounding box center [136, 81] width 40 height 4
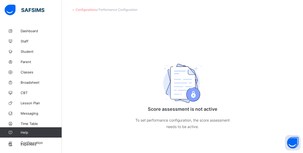
scroll to position [26, 0]
click at [75, 10] on div "Configurations / Performance Configuration Score assessment is not active To se…" at bounding box center [182, 76] width 241 height 153
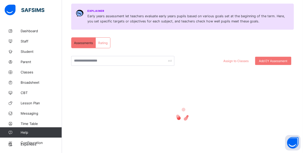
scroll to position [97, 0]
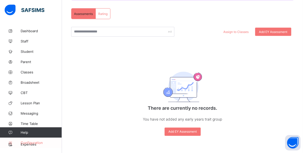
click at [38, 143] on span "Configuration" at bounding box center [41, 143] width 41 height 4
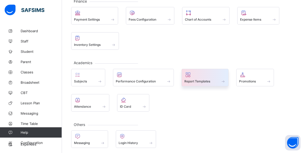
click at [208, 81] on span "Report Templates" at bounding box center [197, 81] width 26 height 4
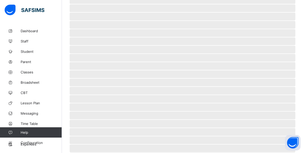
click at [208, 81] on span "‌" at bounding box center [183, 83] width 226 height 8
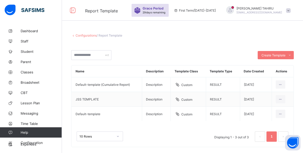
click at [94, 35] on link "Configurations" at bounding box center [86, 36] width 21 height 4
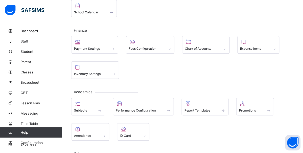
scroll to position [69, 0]
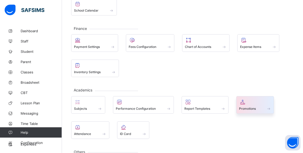
click at [248, 108] on span "Promotions" at bounding box center [247, 109] width 17 height 4
click at [248, 108] on div "General Sessions & Terms School Information Class Levels Class Arms School Cale…" at bounding box center [182, 57] width 241 height 252
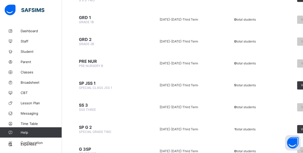
scroll to position [341, 0]
click at [300, 103] on div "View list" at bounding box center [309, 107] width 24 height 8
click at [246, 105] on span "0 total students" at bounding box center [245, 107] width 22 height 4
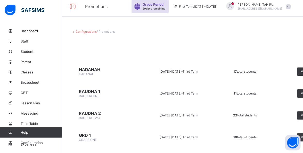
scroll to position [0, 0]
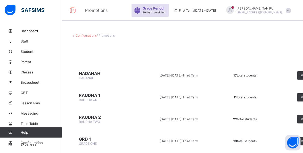
click at [83, 35] on link "Configurations" at bounding box center [86, 36] width 21 height 4
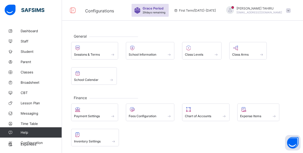
click at [269, 130] on div "Payment Settings Fees Configuration Chart of Accounts Expense Items Inventory S…" at bounding box center [182, 125] width 222 height 43
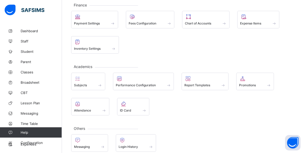
scroll to position [97, 0]
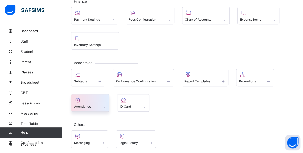
click at [95, 104] on div "Attendance" at bounding box center [90, 106] width 32 height 4
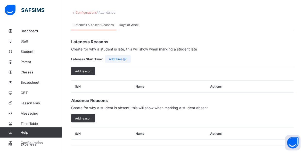
scroll to position [21, 0]
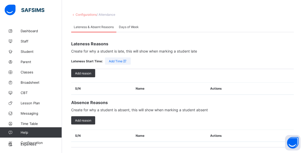
click at [86, 14] on link "Configurations" at bounding box center [86, 15] width 21 height 4
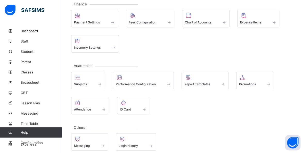
scroll to position [97, 0]
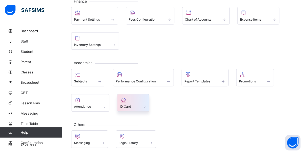
click at [135, 100] on div at bounding box center [133, 100] width 27 height 6
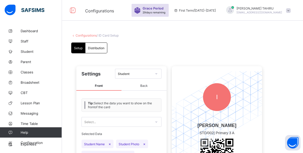
click at [87, 35] on link "Configurations" at bounding box center [86, 36] width 21 height 4
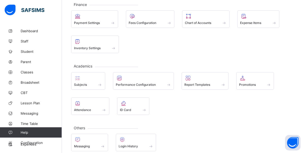
scroll to position [97, 0]
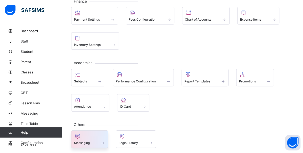
click at [89, 136] on div at bounding box center [89, 136] width 31 height 6
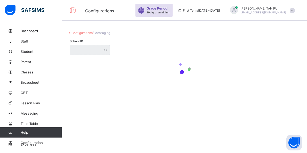
type input "**********"
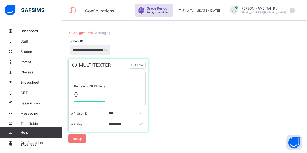
click at [89, 33] on link "Configurations" at bounding box center [81, 33] width 21 height 4
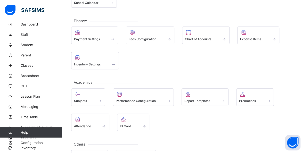
scroll to position [77, 0]
click at [28, 147] on link "Configuration" at bounding box center [31, 143] width 62 height 10
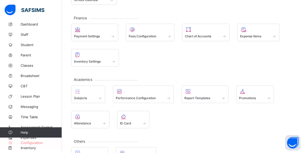
scroll to position [87, 0]
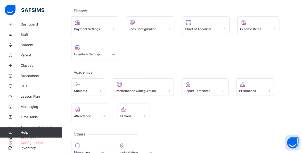
click at [17, 147] on link "Configuration" at bounding box center [31, 143] width 62 height 10
click at [39, 147] on link "Configuration" at bounding box center [31, 143] width 62 height 10
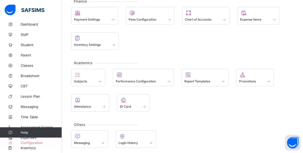
click at [27, 147] on link "Configuration" at bounding box center [31, 143] width 62 height 10
click at [39, 147] on link "Configuration" at bounding box center [31, 143] width 62 height 10
click at [47, 147] on link "Configuration" at bounding box center [31, 143] width 62 height 10
click at [21, 146] on link "Configuration" at bounding box center [31, 143] width 62 height 10
click at [15, 147] on link "Configuration" at bounding box center [31, 143] width 62 height 10
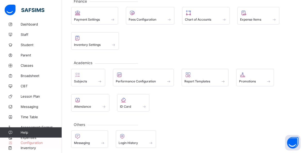
click at [20, 147] on link "Configuration" at bounding box center [31, 143] width 62 height 10
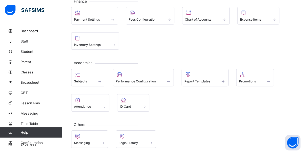
scroll to position [7, 0]
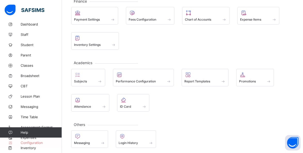
click at [9, 146] on link "Configuration" at bounding box center [31, 143] width 62 height 10
click at [18, 147] on link "Configuration" at bounding box center [31, 143] width 62 height 10
click at [17, 147] on link "Configuration" at bounding box center [31, 143] width 62 height 10
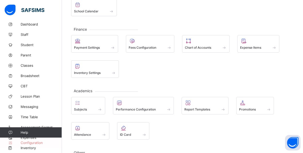
scroll to position [68, 0]
click at [17, 138] on link "Configuration" at bounding box center [31, 143] width 62 height 10
click at [20, 139] on link "Configuration" at bounding box center [31, 143] width 62 height 10
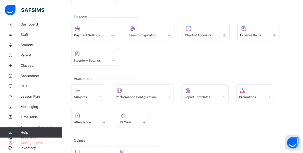
scroll to position [97, 0]
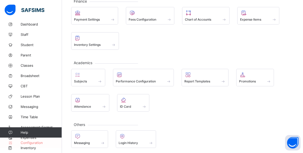
click at [41, 143] on span "Configuration" at bounding box center [41, 143] width 41 height 4
